Goal: Information Seeking & Learning: Find specific fact

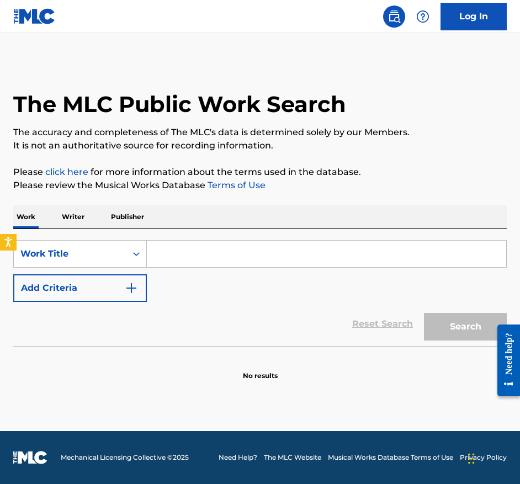
click at [180, 262] on input "Search Form" at bounding box center [326, 254] width 359 height 26
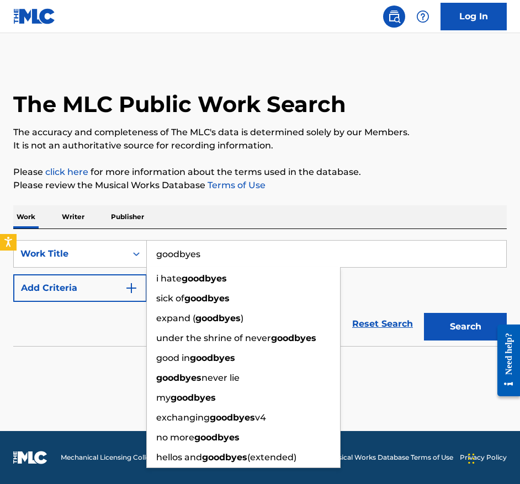
type input "goodbyes"
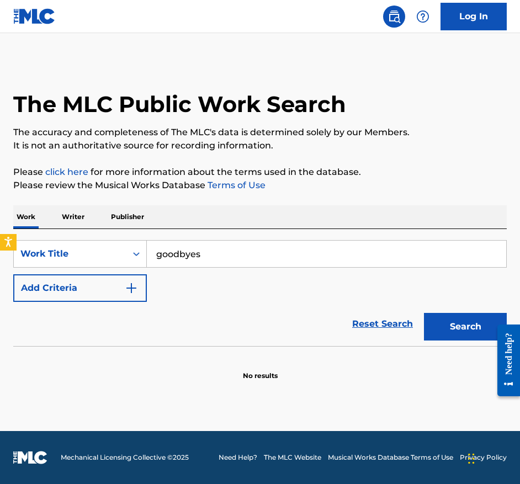
click at [61, 289] on button "Add Criteria" at bounding box center [80, 288] width 134 height 28
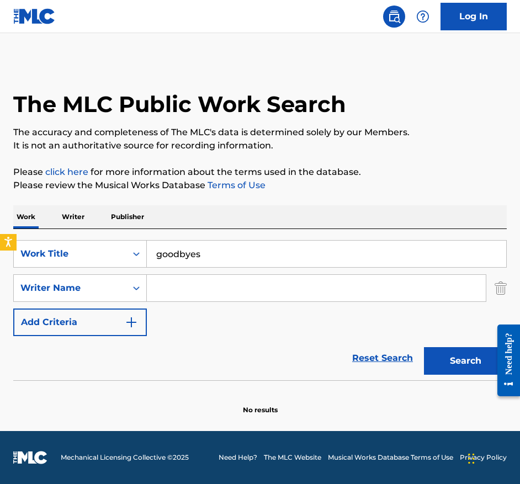
click at [190, 286] on input "Search Form" at bounding box center [316, 288] width 339 height 26
type input "post"
click at [424, 347] on button "Search" at bounding box center [465, 361] width 83 height 28
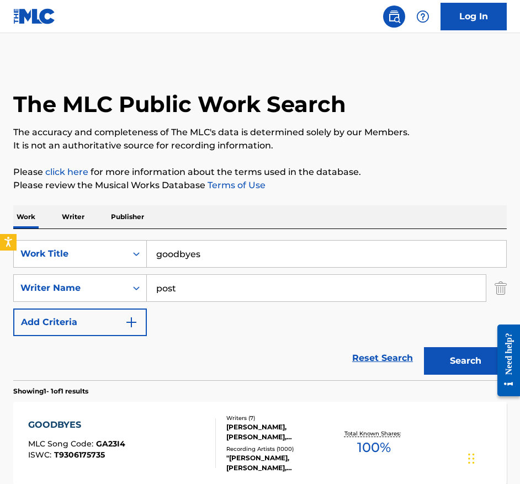
scroll to position [97, 0]
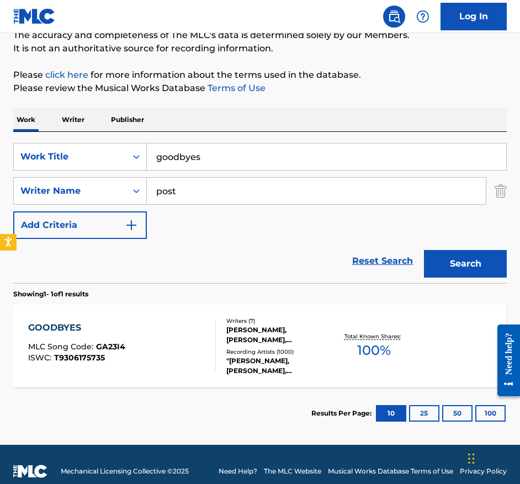
click at [123, 316] on div "GOODBYES MLC Song Code : GA23I4 ISWC : T9306175735 Writers ( 7 ) [PERSON_NAME],…" at bounding box center [259, 346] width 493 height 83
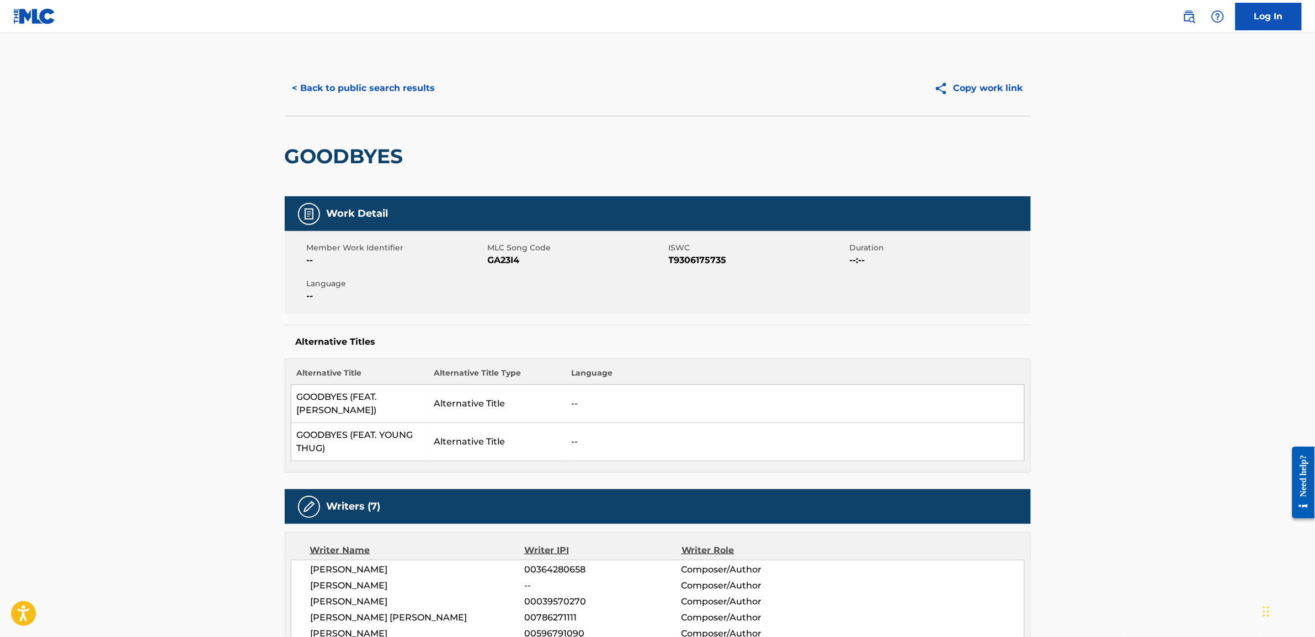
click at [353, 93] on button "< Back to public search results" at bounding box center [364, 89] width 158 height 28
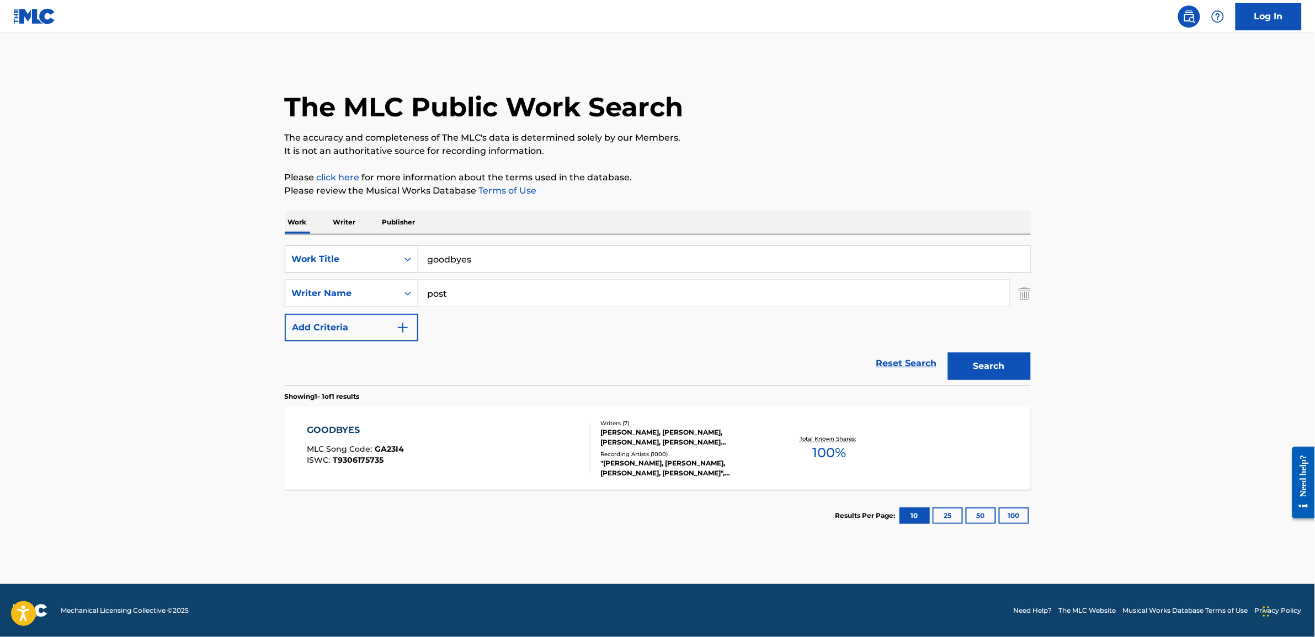
click at [480, 257] on input "goodbyes" at bounding box center [724, 259] width 612 height 26
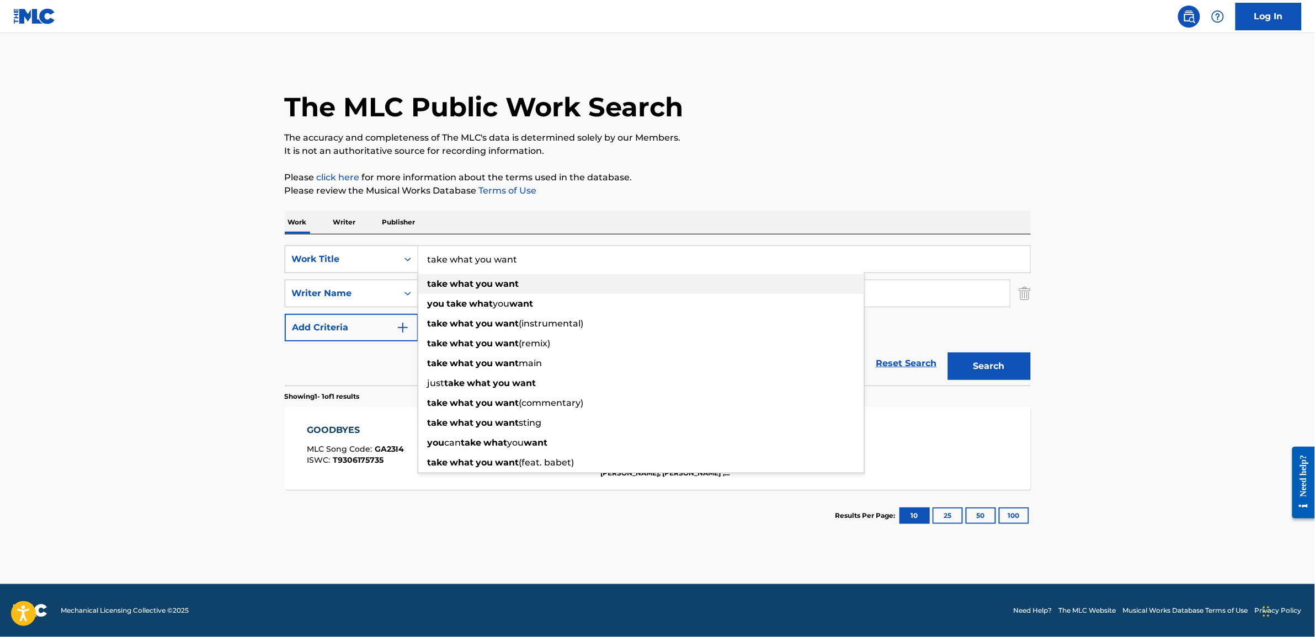
type input "take what you want"
click at [465, 282] on strong "what" at bounding box center [462, 284] width 24 height 10
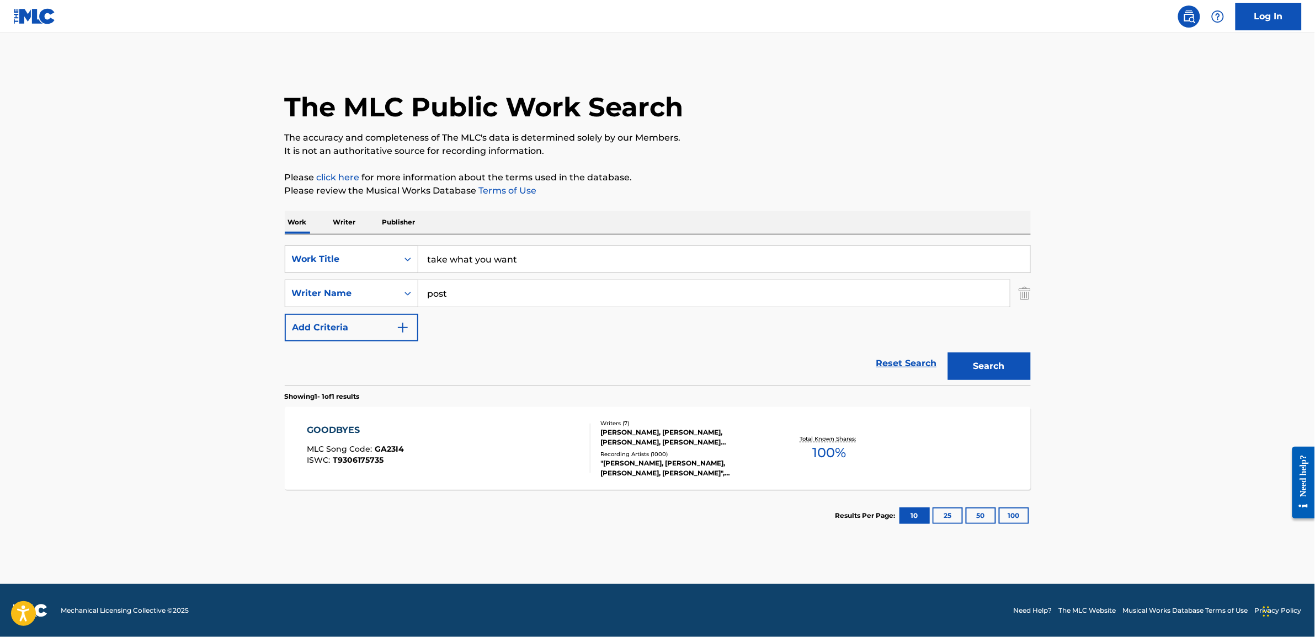
click at [519, 368] on button "Search" at bounding box center [989, 367] width 83 height 28
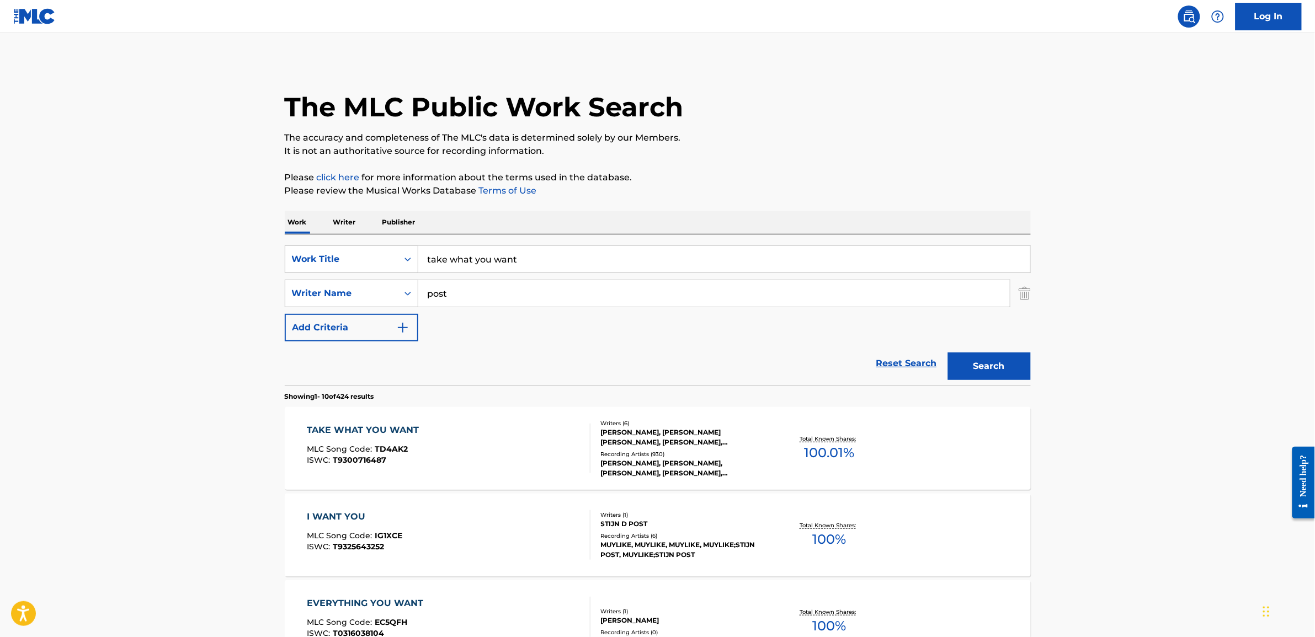
click at [378, 429] on div "TAKE WHAT YOU WANT" at bounding box center [366, 430] width 118 height 13
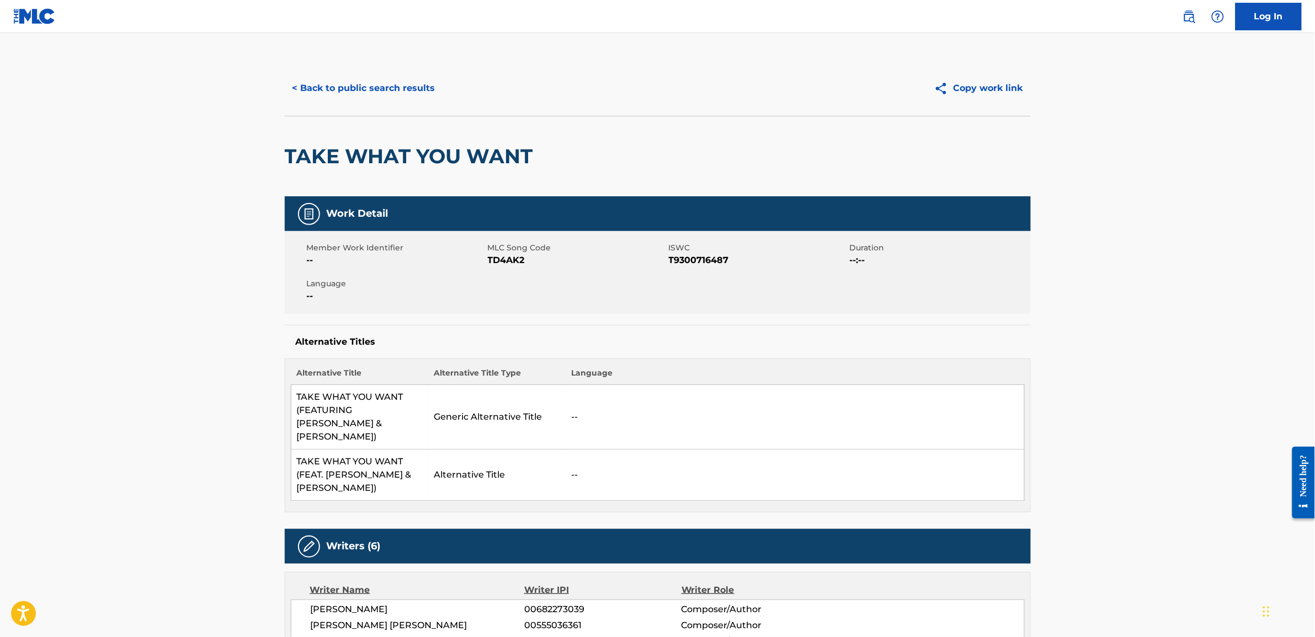
click at [335, 86] on button "< Back to public search results" at bounding box center [364, 89] width 158 height 28
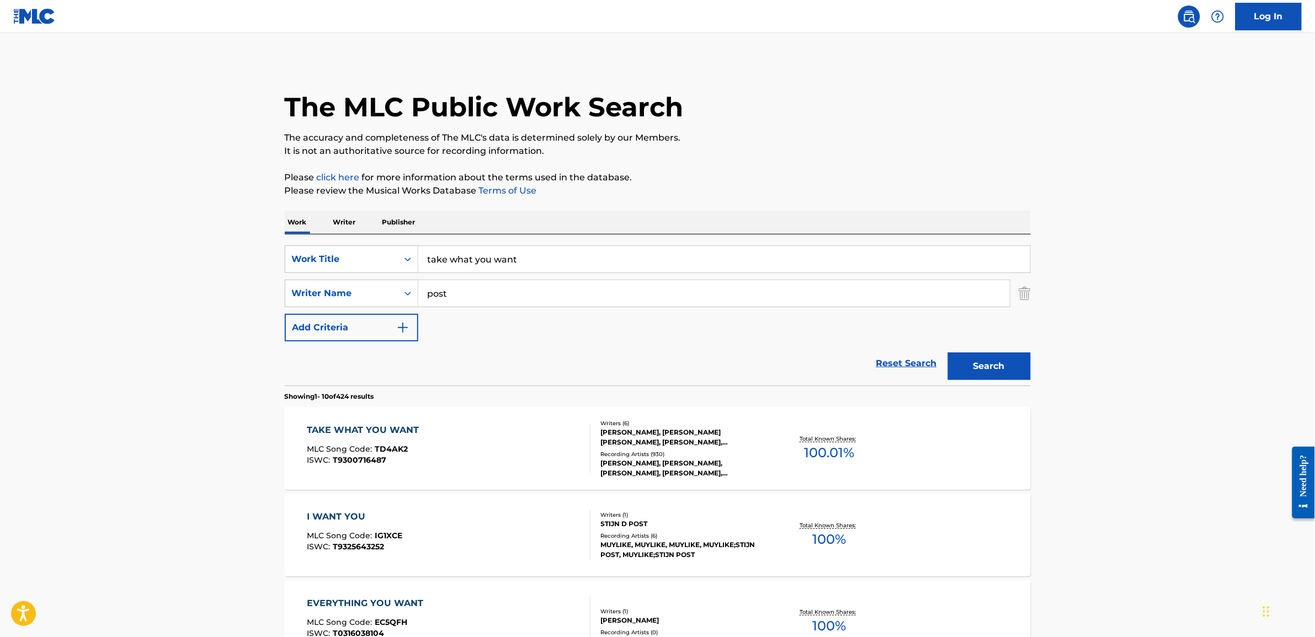
click at [495, 269] on input "take what you want" at bounding box center [724, 259] width 612 height 26
type input "wow"
click at [519, 353] on button "Search" at bounding box center [989, 367] width 83 height 28
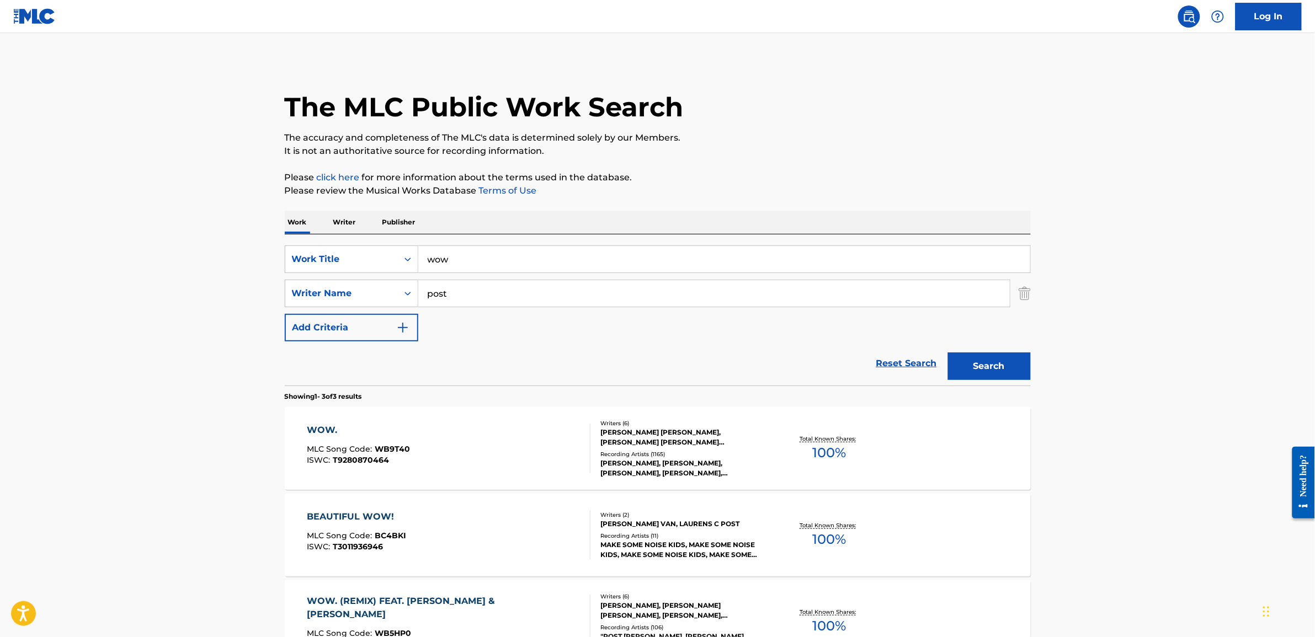
click at [519, 433] on div "[PERSON_NAME] [PERSON_NAME], [PERSON_NAME] [PERSON_NAME] [PERSON_NAME], [PERSON…" at bounding box center [684, 438] width 167 height 20
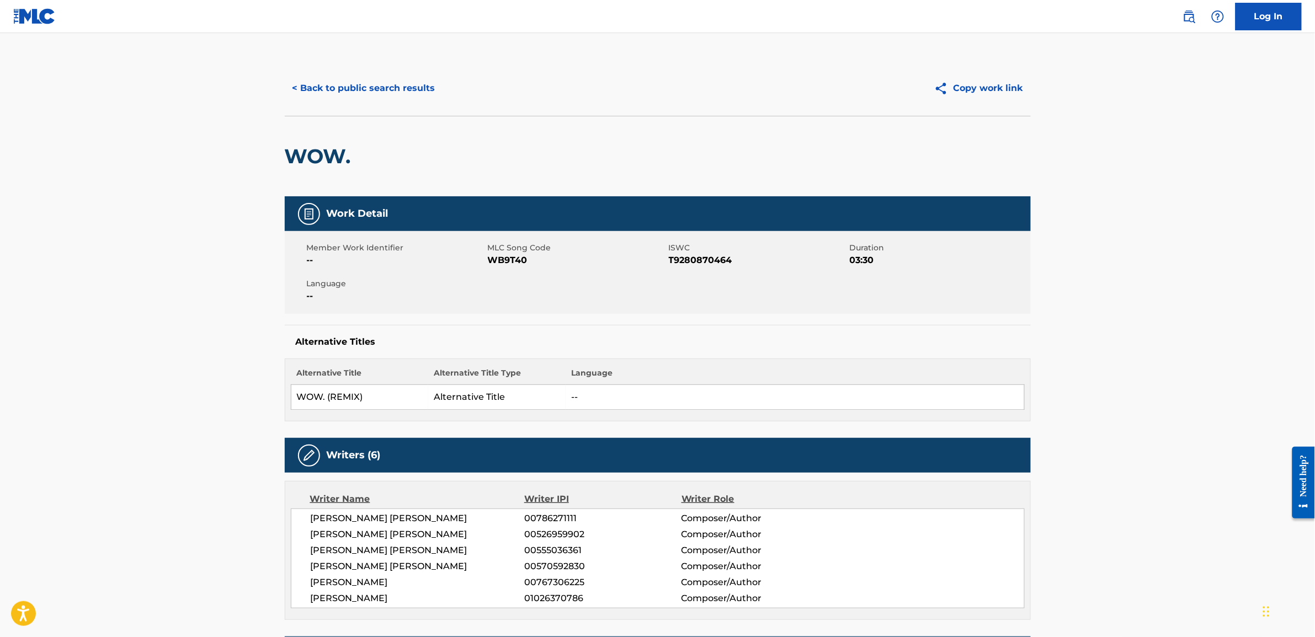
click at [316, 99] on button "< Back to public search results" at bounding box center [364, 89] width 158 height 28
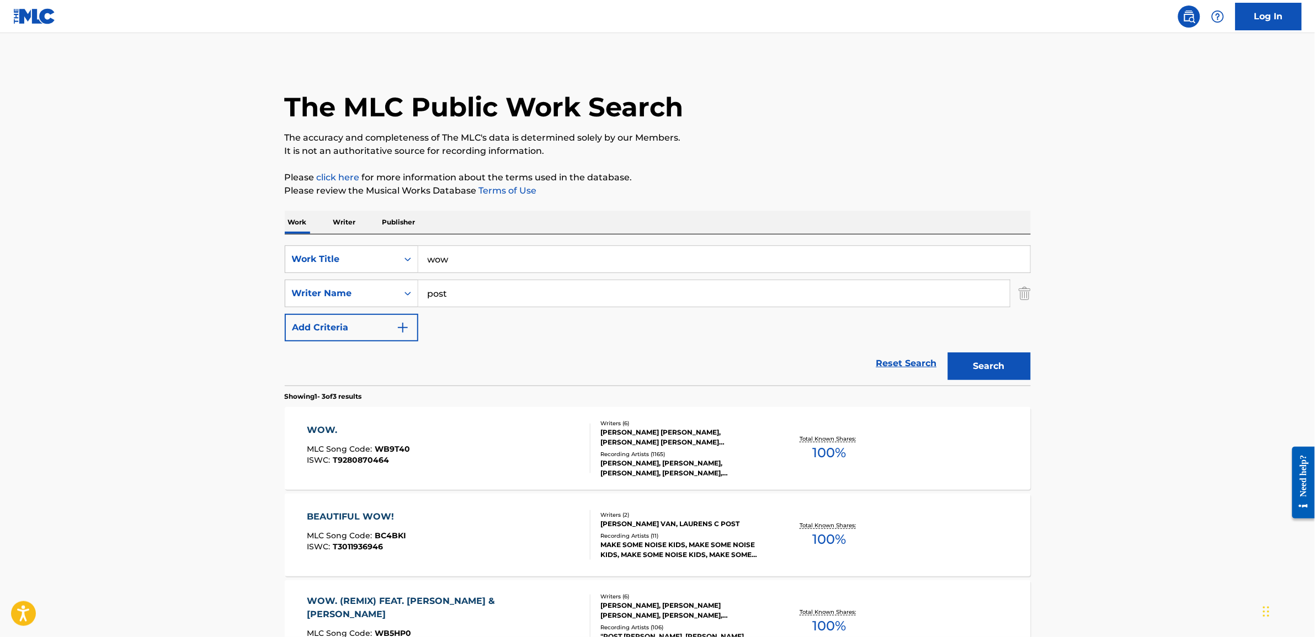
click at [470, 264] on input "wow" at bounding box center [724, 259] width 612 height 26
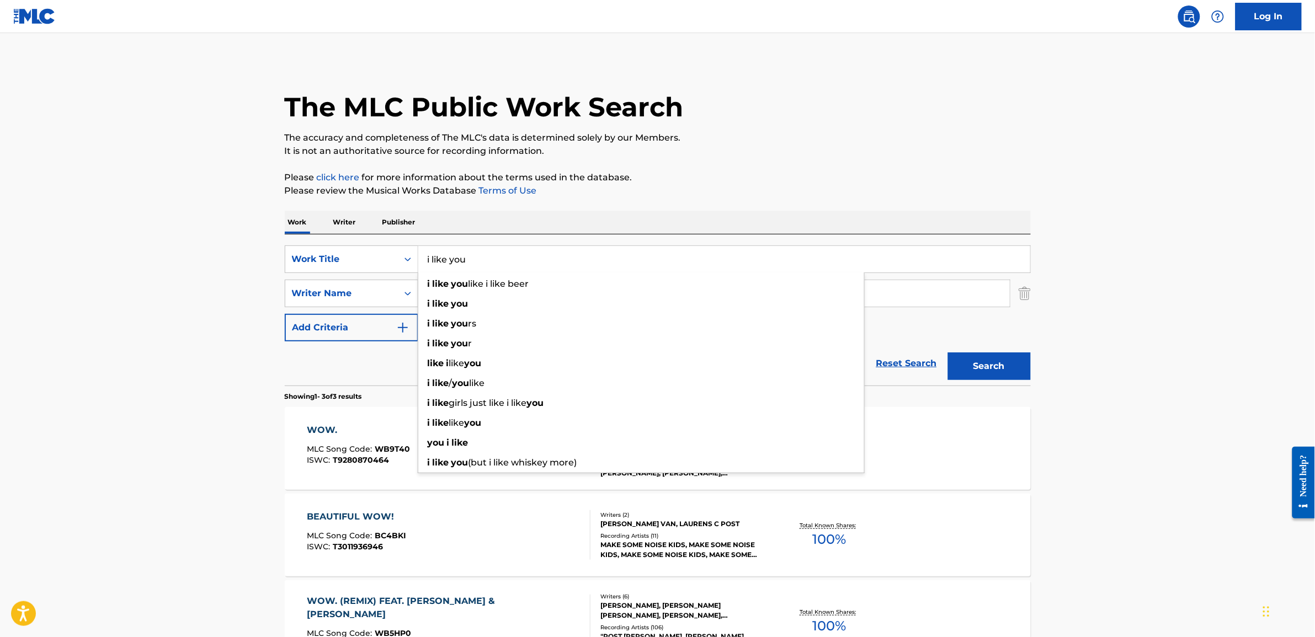
type input "i like you"
click at [519, 353] on button "Search" at bounding box center [989, 367] width 83 height 28
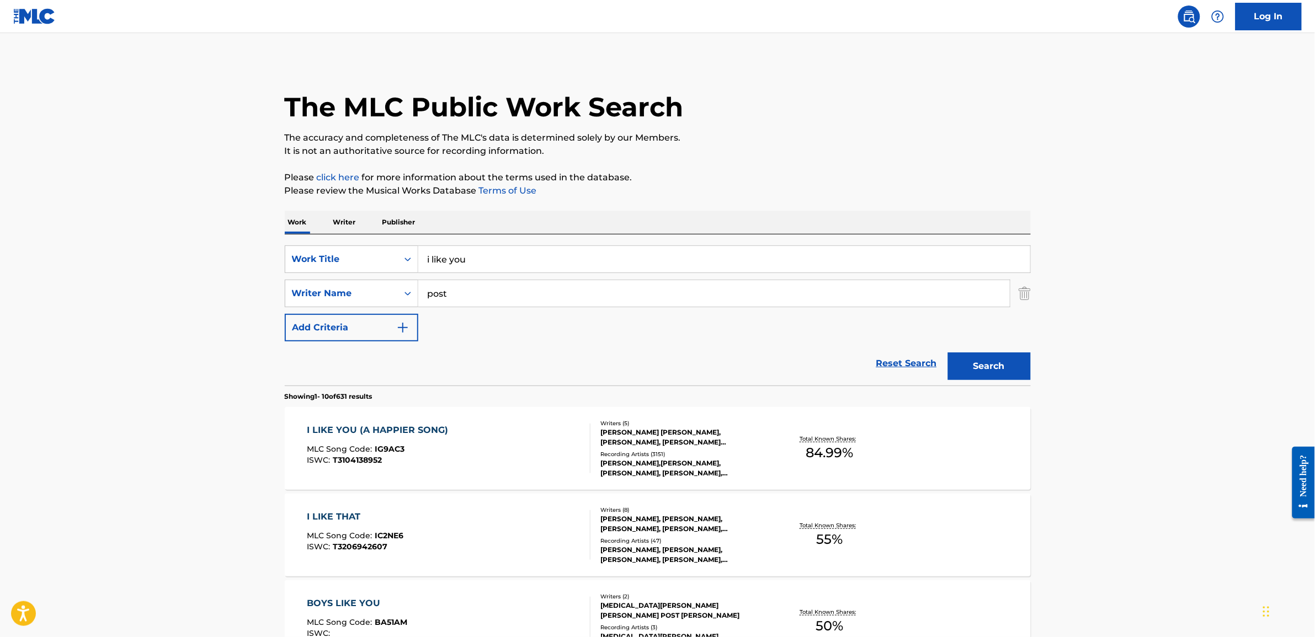
click at [473, 422] on div "I LIKE YOU (A HAPPIER SONG) MLC Song Code : IG9AC3 ISWC : T3104138952 Writers (…" at bounding box center [658, 448] width 746 height 83
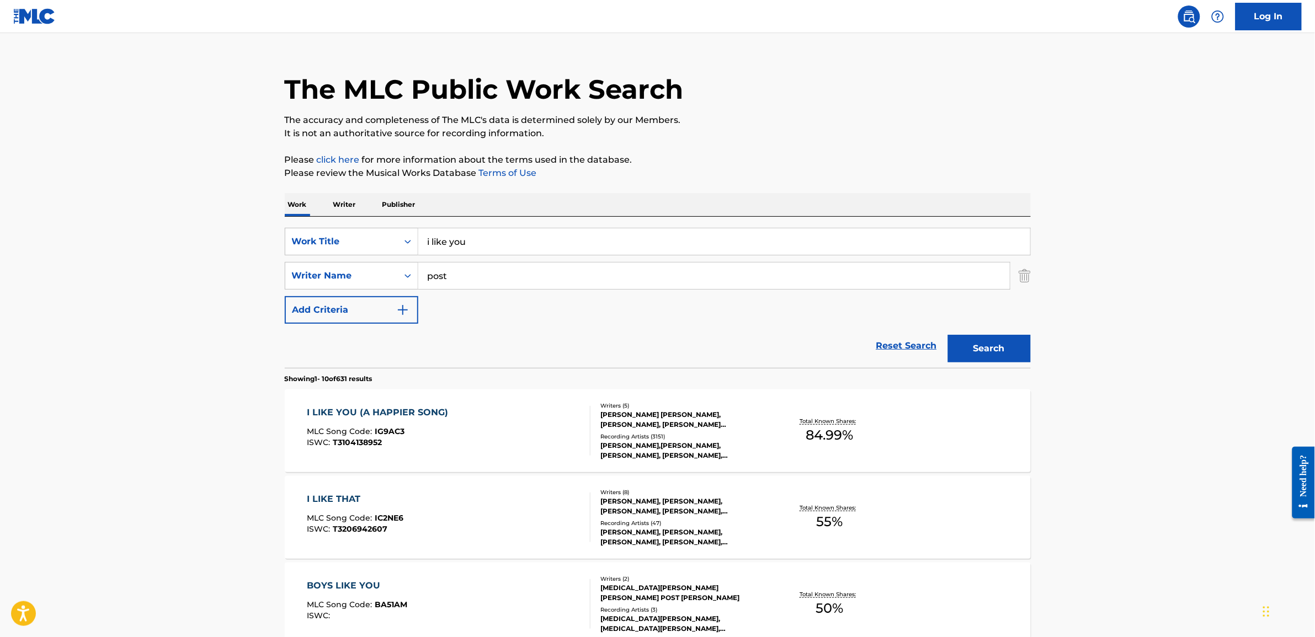
scroll to position [69, 0]
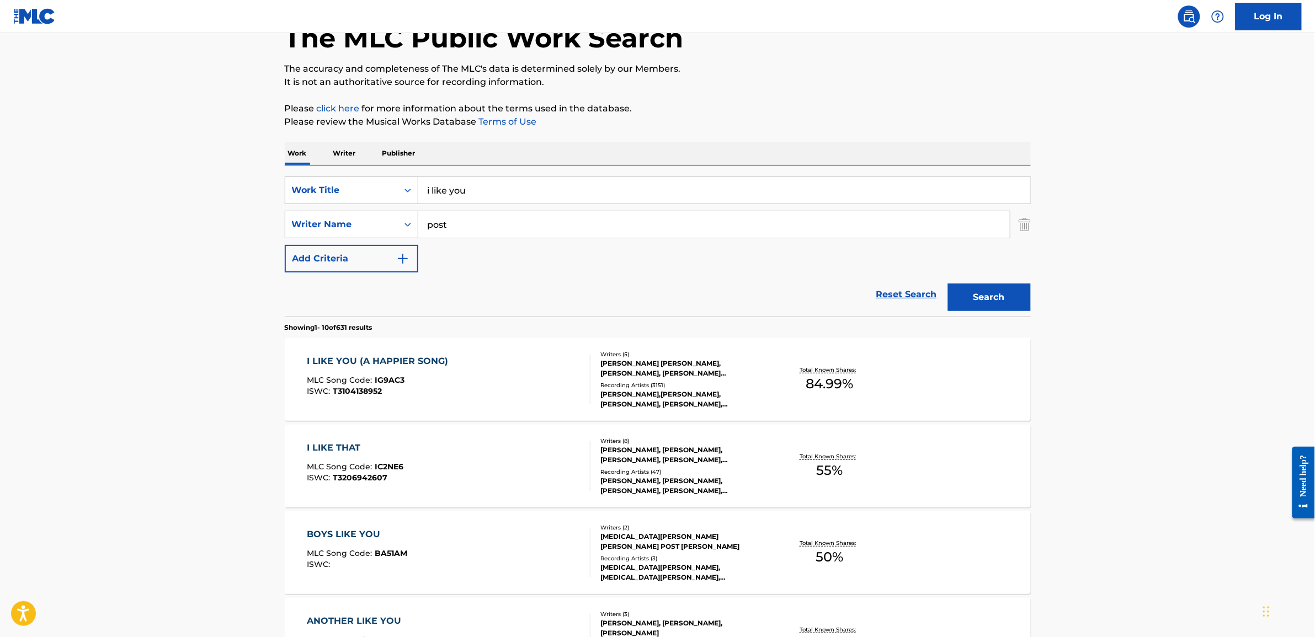
click at [477, 346] on div "I LIKE YOU (A HAPPIER SONG) MLC Song Code : IG9AC3 ISWC : T3104138952 Writers (…" at bounding box center [658, 379] width 746 height 83
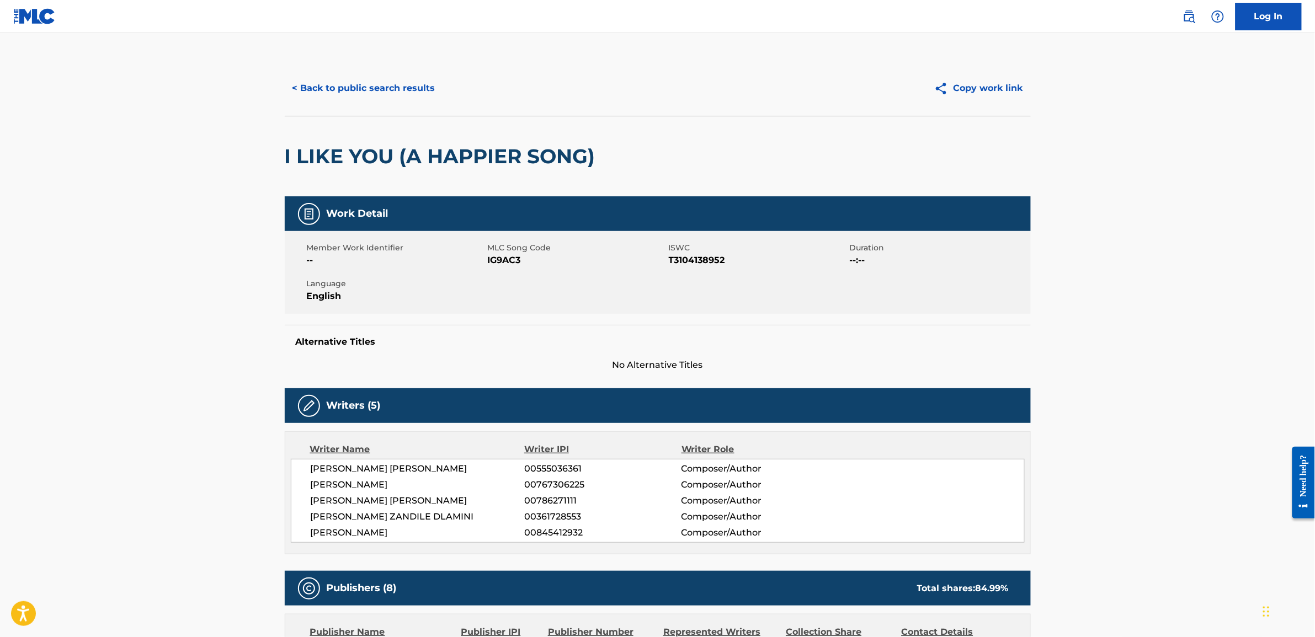
scroll to position [69, 0]
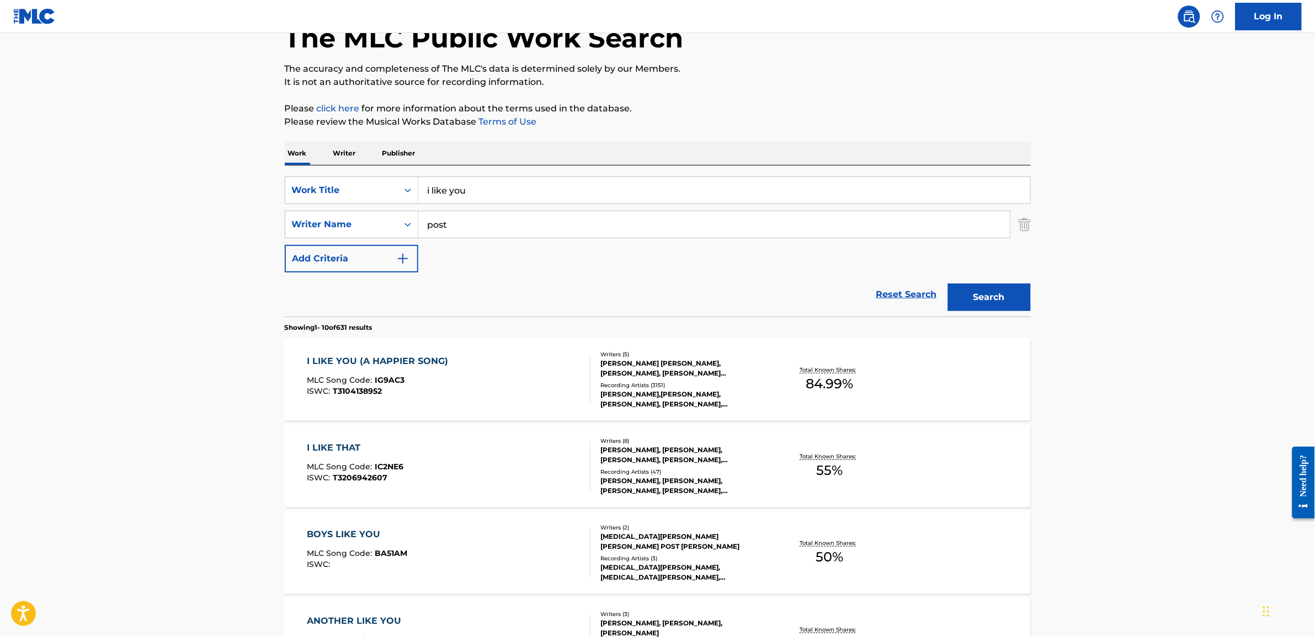
click at [512, 191] on input "i like you" at bounding box center [724, 190] width 612 height 26
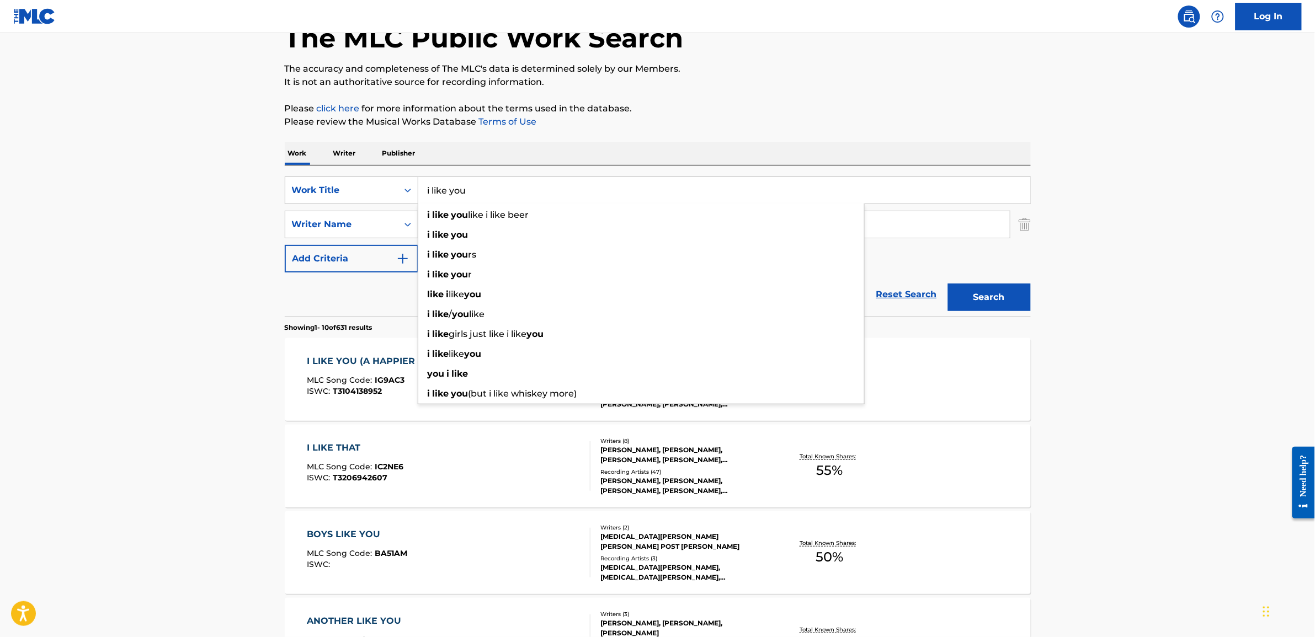
type input "a"
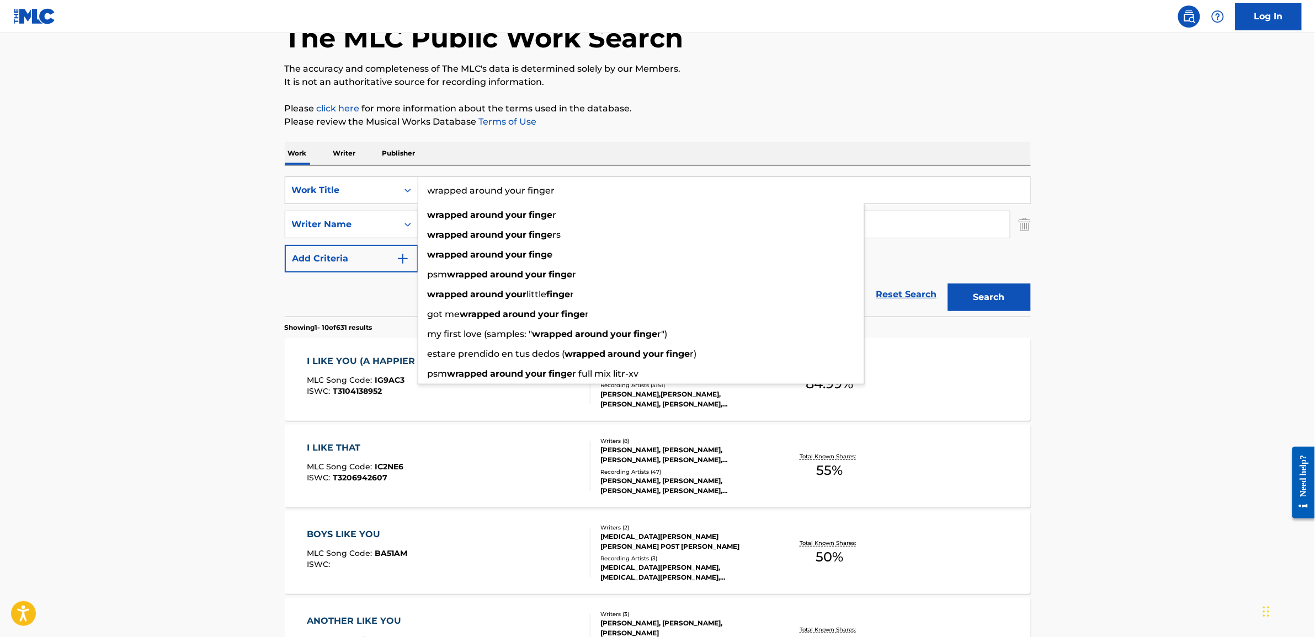
type input "wrapped around your finger"
click at [519, 284] on button "Search" at bounding box center [989, 298] width 83 height 28
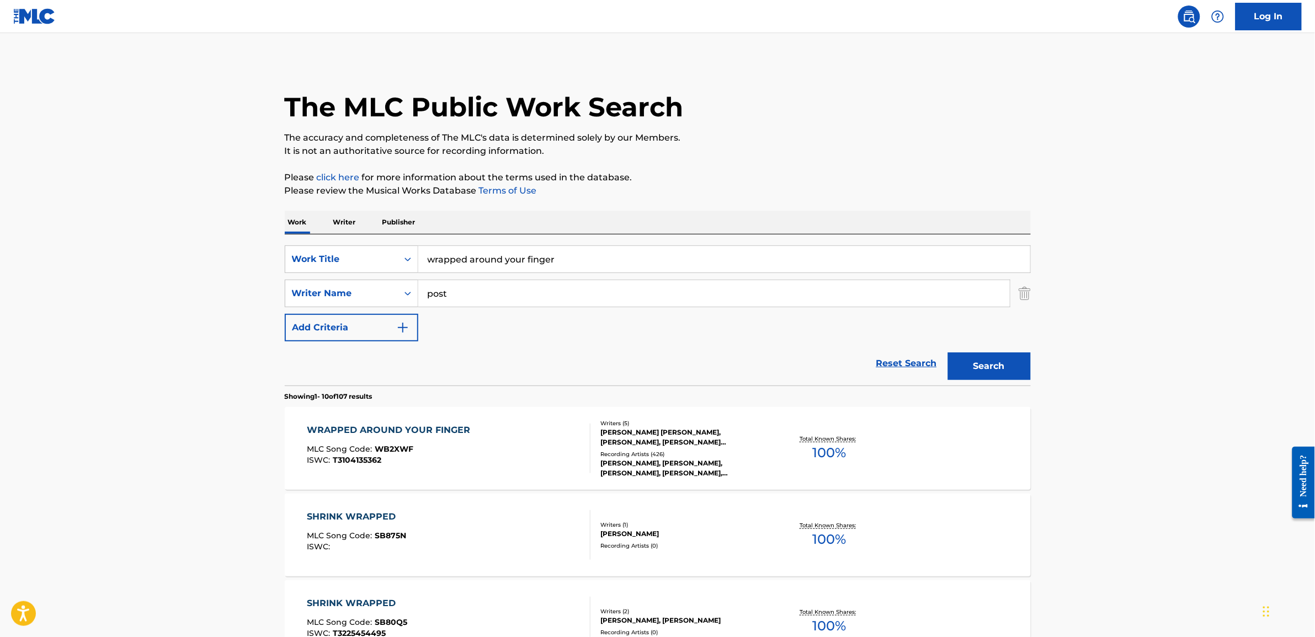
click at [519, 448] on div "WRAPPED AROUND YOUR FINGER MLC Song Code : WB2XWF ISWC : T3104135362" at bounding box center [449, 449] width 284 height 50
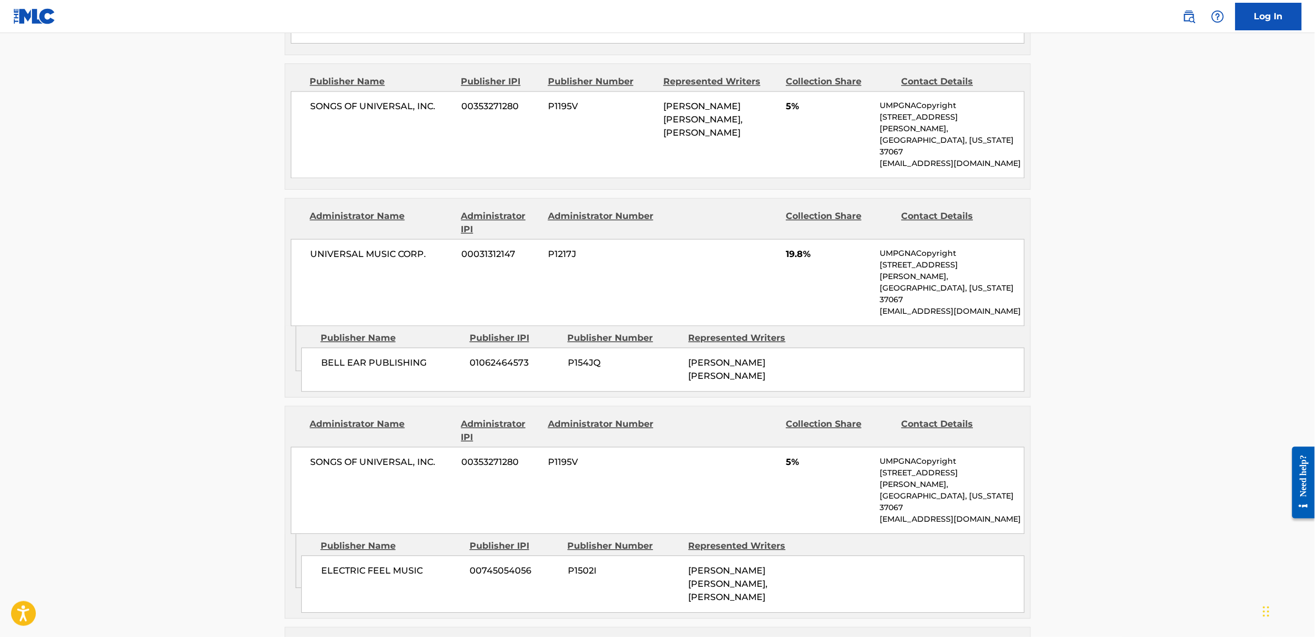
scroll to position [966, 0]
